Goal: Information Seeking & Learning: Learn about a topic

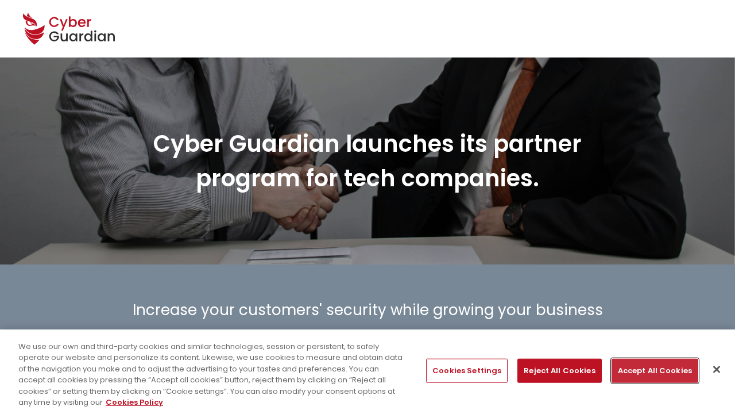
click at [651, 370] on button "Accept All Cookies" at bounding box center [655, 370] width 87 height 24
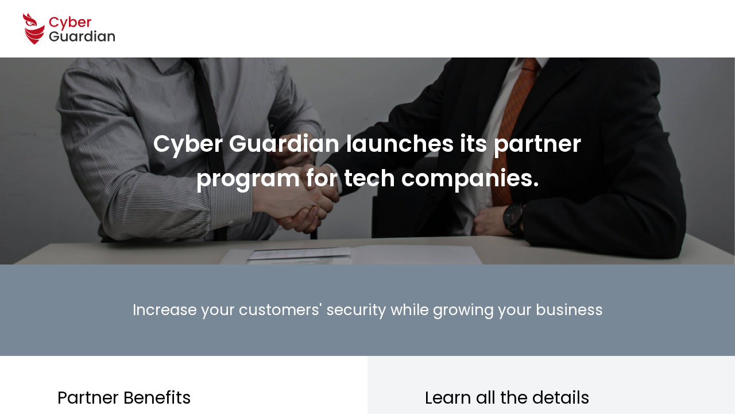
scroll to position [1323, 0]
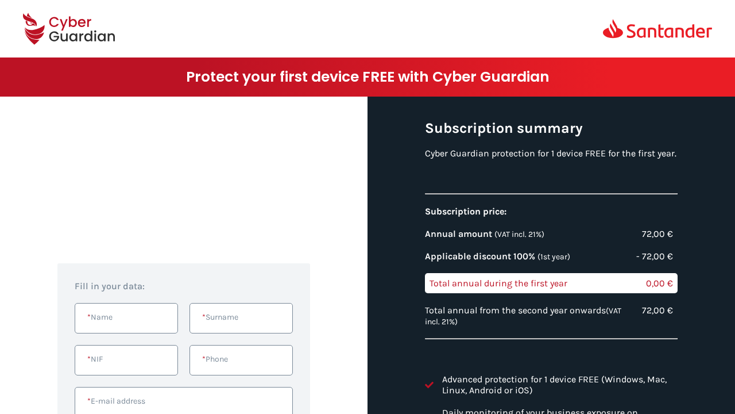
scroll to position [280, 0]
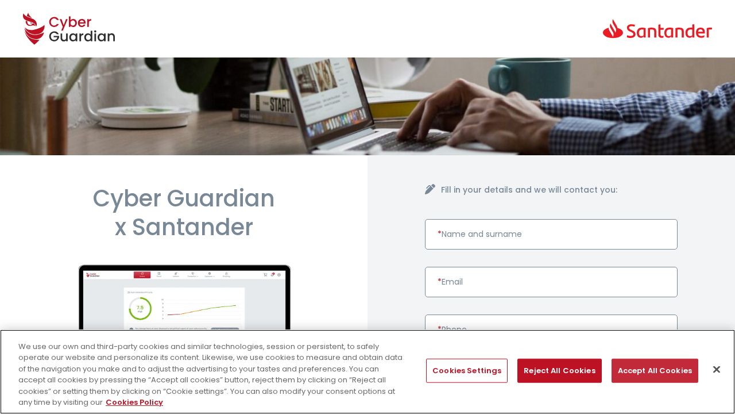
click at [651, 370] on button "Accept All Cookies" at bounding box center [655, 370] width 87 height 24
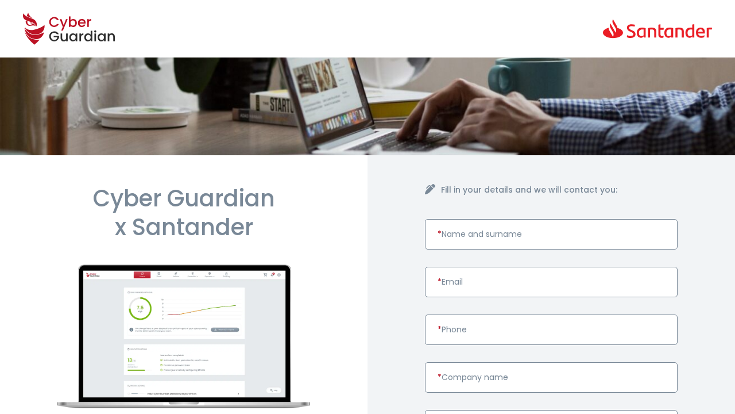
scroll to position [472, 0]
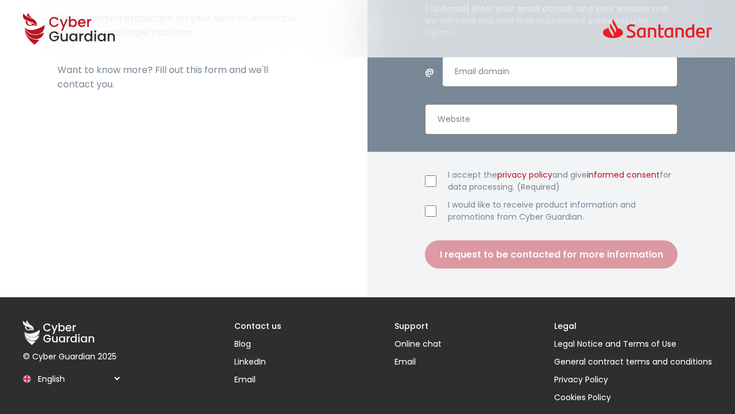
scroll to position [472, 0]
